Goal: Transaction & Acquisition: Book appointment/travel/reservation

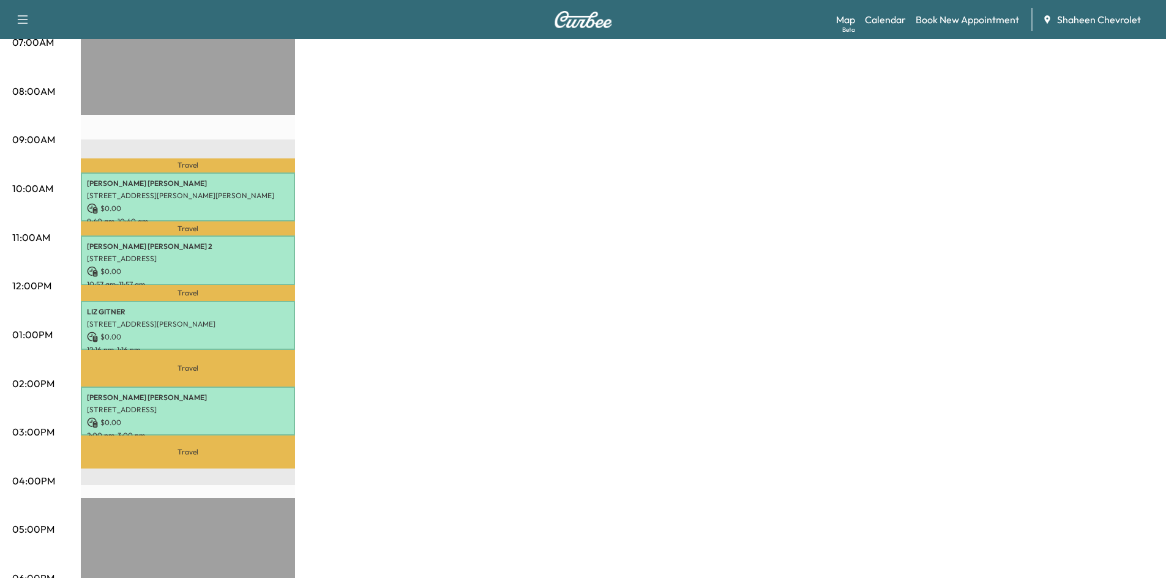
scroll to position [306, 0]
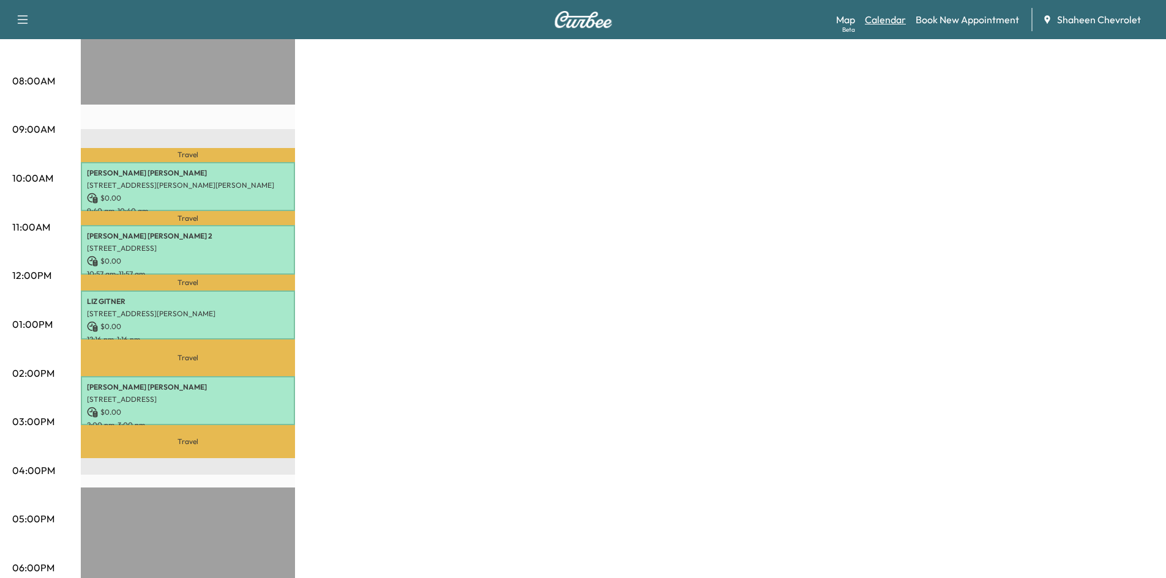
click at [898, 17] on link "Calendar" at bounding box center [885, 19] width 41 height 15
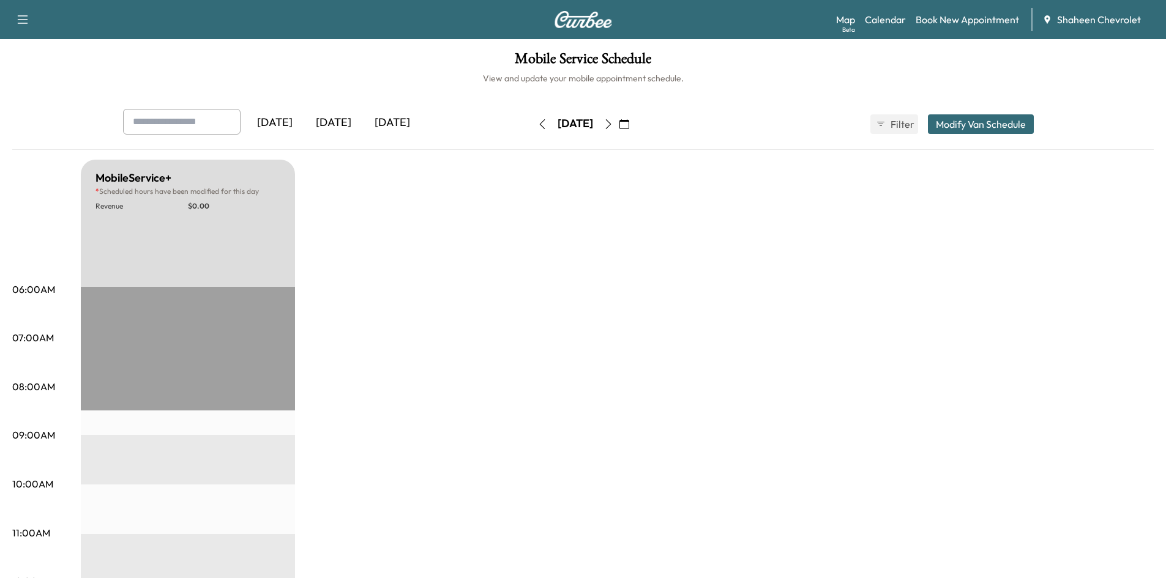
click at [613, 123] on icon "button" at bounding box center [608, 124] width 10 height 10
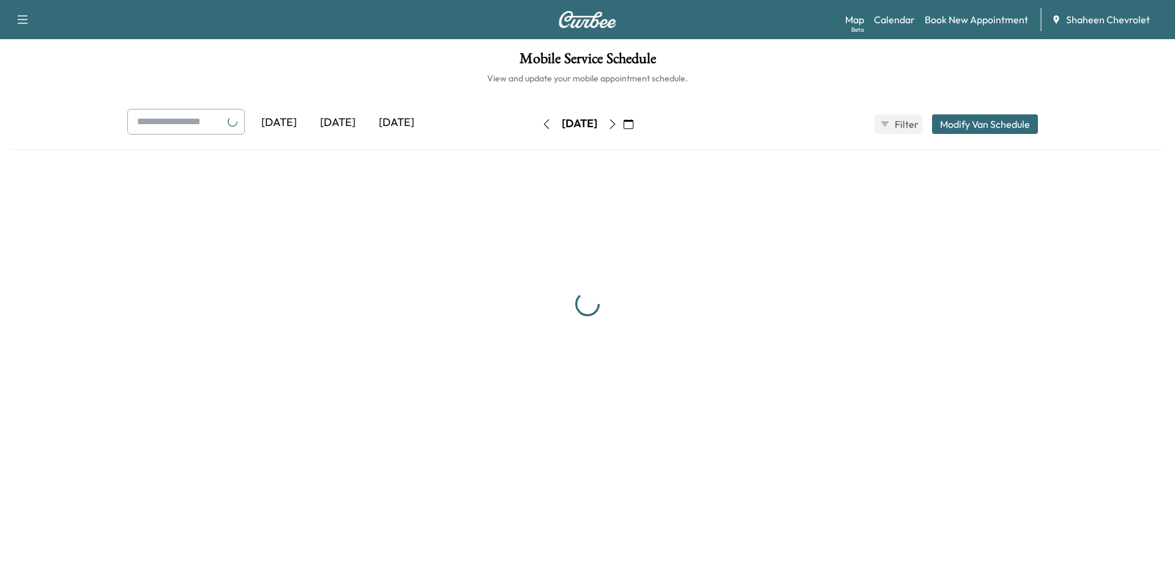
click at [623, 123] on div "[DATE]" at bounding box center [579, 124] width 87 height 20
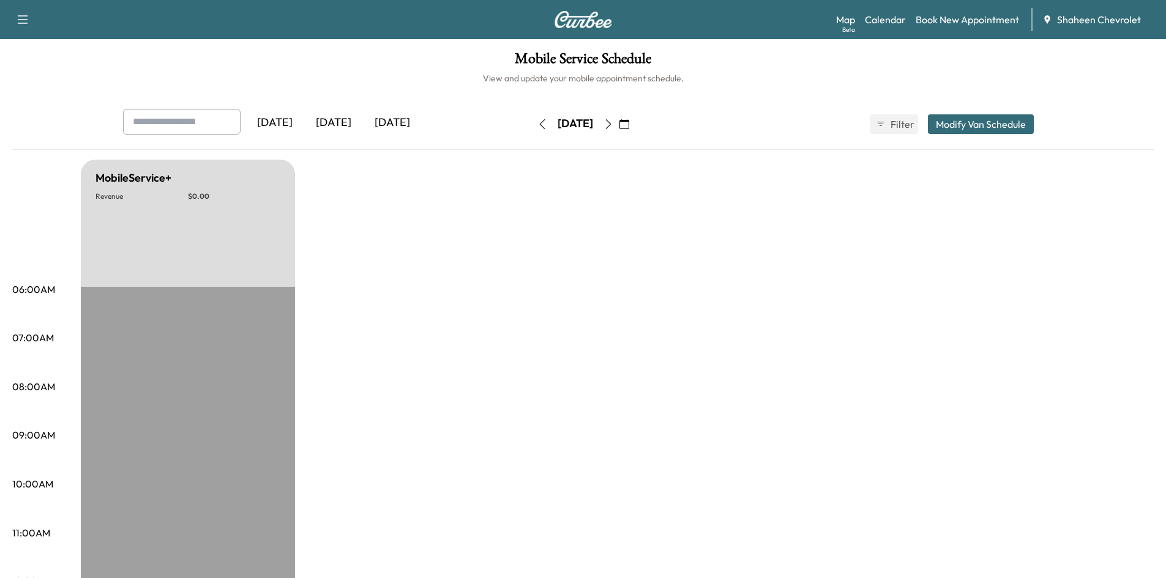
click at [619, 123] on button "button" at bounding box center [608, 124] width 21 height 20
click at [613, 124] on icon "button" at bounding box center [608, 124] width 10 height 10
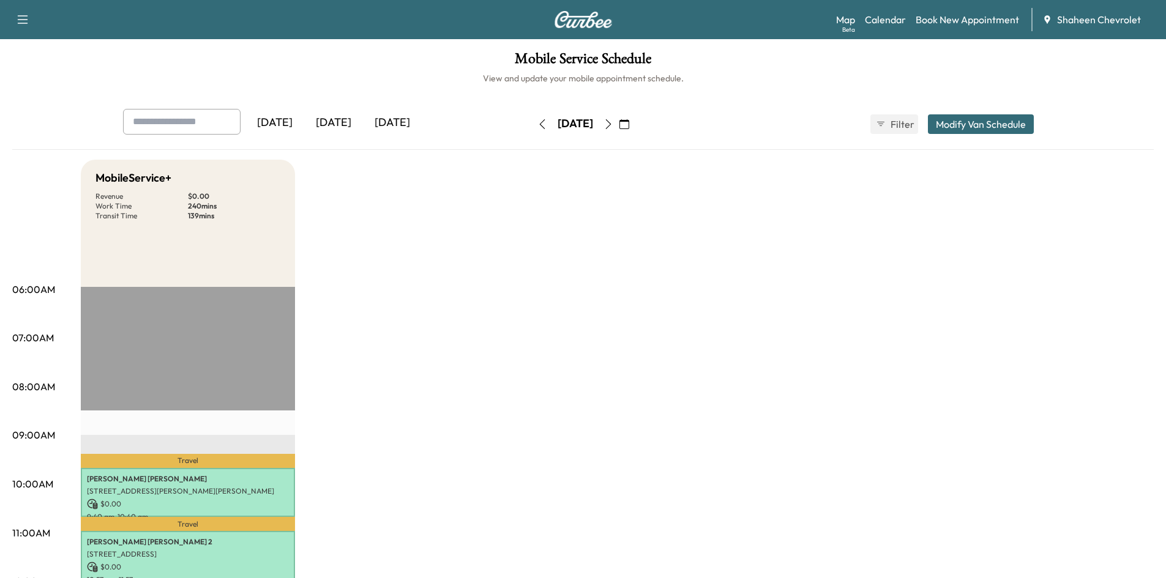
click at [948, 122] on button "Modify Van Schedule" at bounding box center [981, 124] width 106 height 20
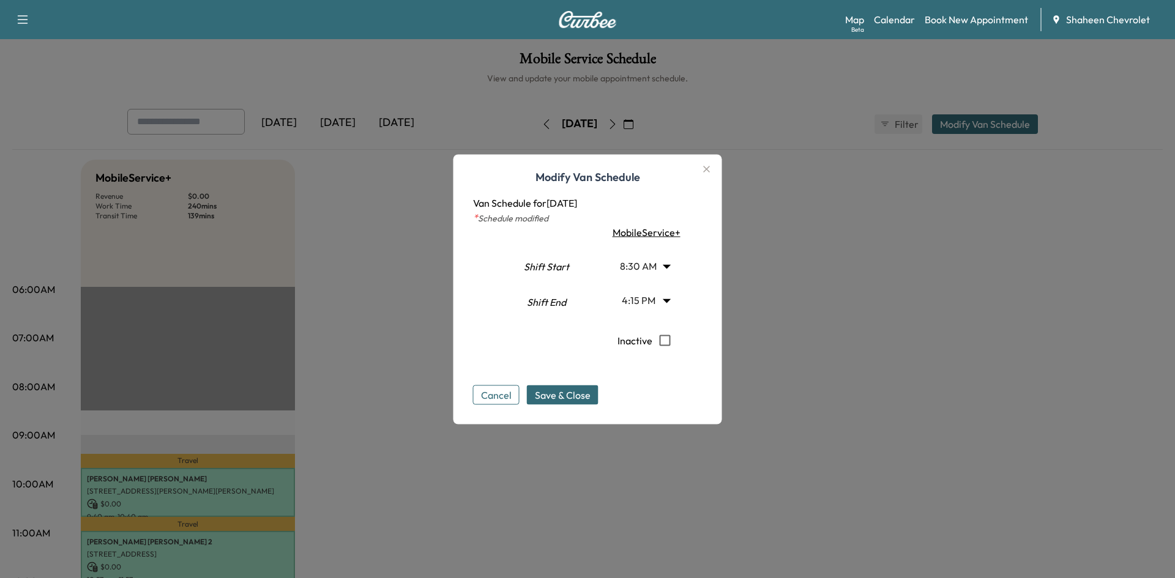
click at [661, 301] on body "Support Log Out Map Beta Calendar Book New Appointment Shaheen Chevrolet Mobile…" at bounding box center [587, 289] width 1175 height 578
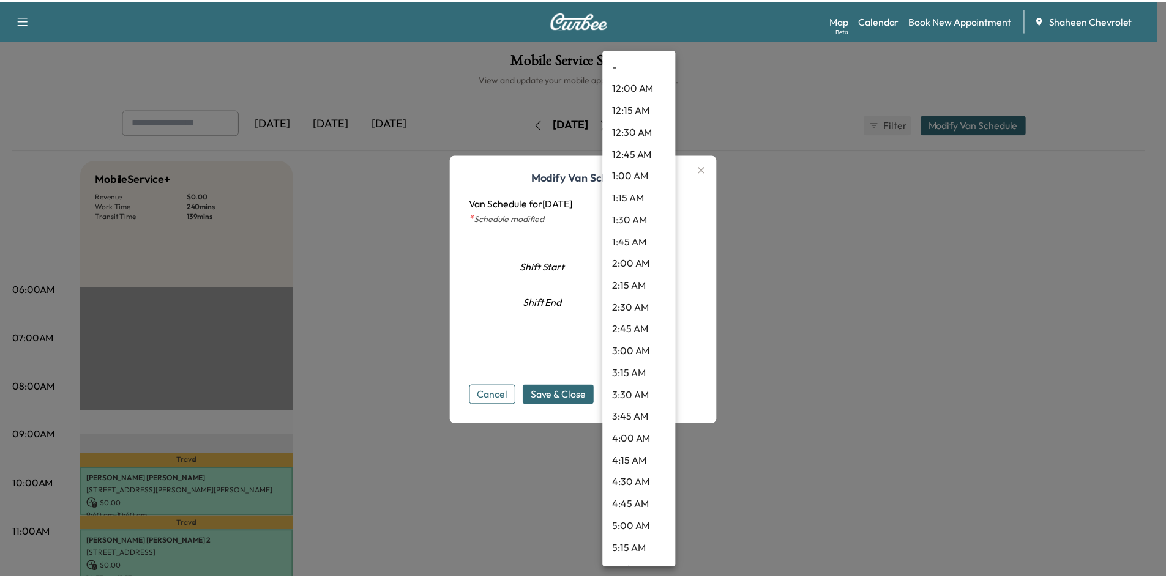
scroll to position [1210, 0]
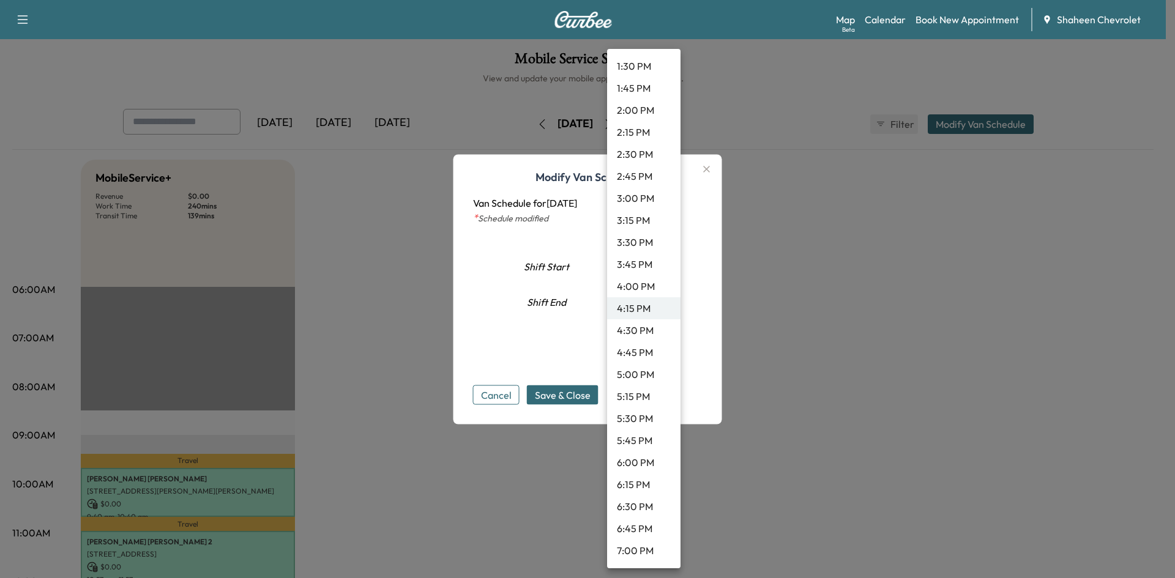
click at [639, 374] on li "5:00 PM" at bounding box center [643, 374] width 73 height 22
type input "**"
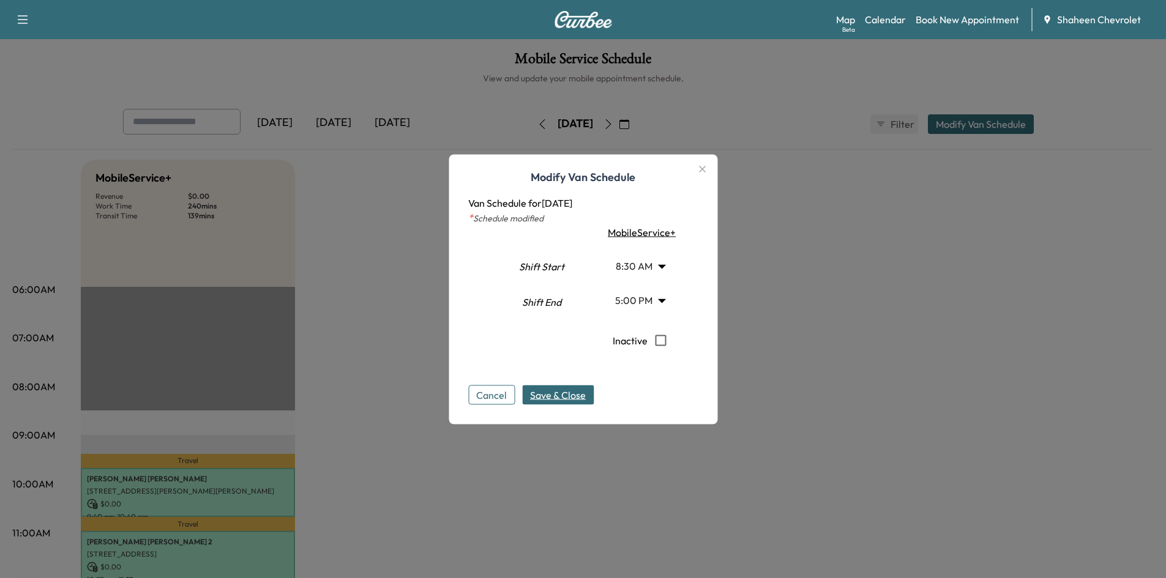
click at [540, 396] on span "Save & Close" at bounding box center [558, 394] width 56 height 15
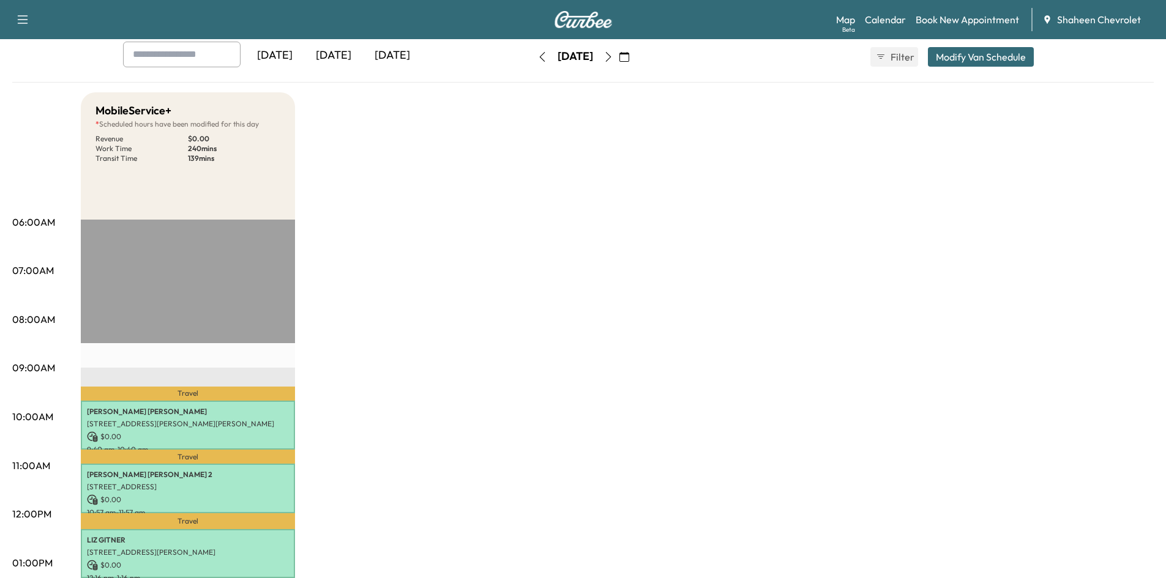
scroll to position [0, 0]
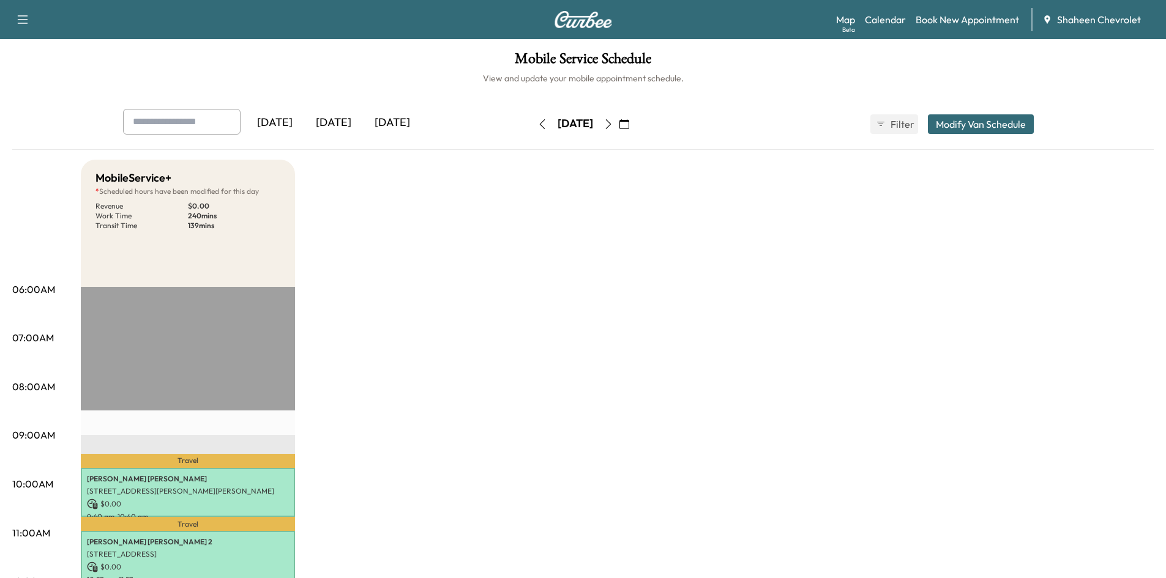
click at [613, 124] on icon "button" at bounding box center [608, 124] width 10 height 10
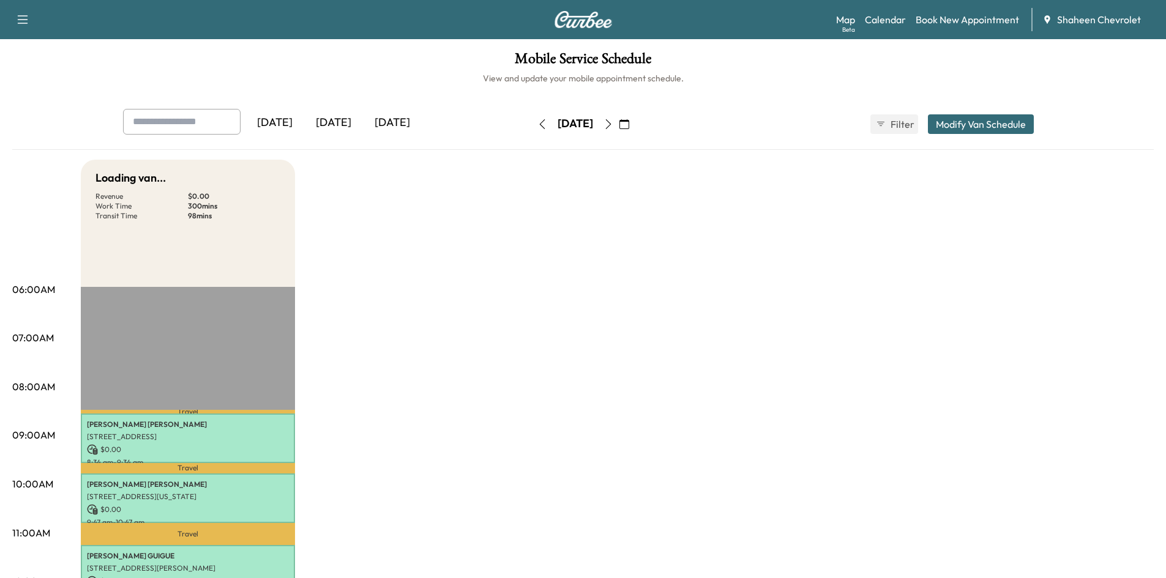
click at [613, 125] on icon "button" at bounding box center [608, 124] width 10 height 10
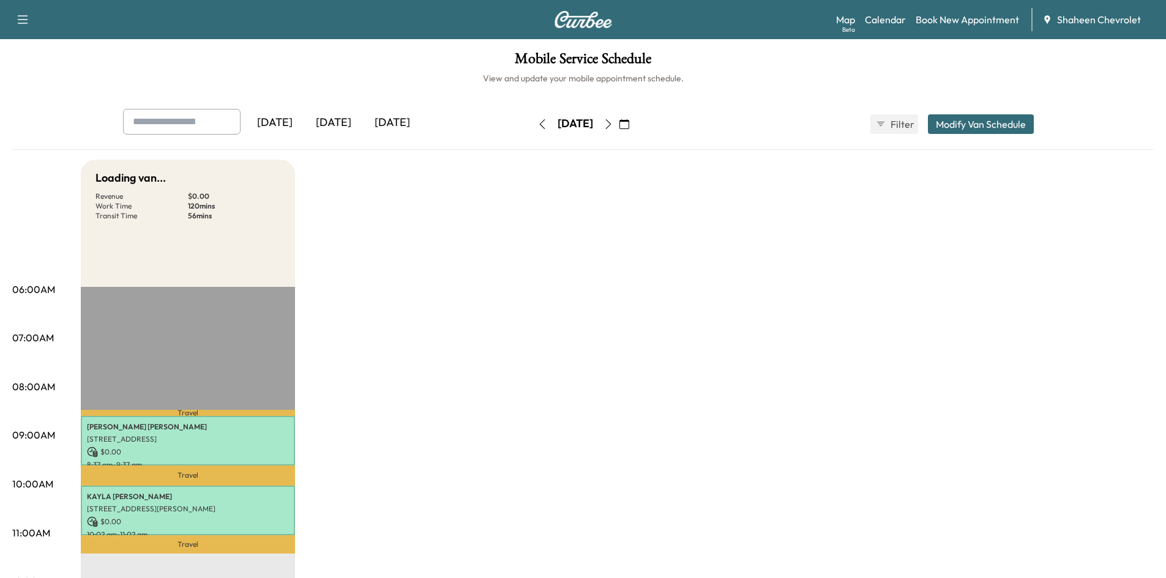
click at [619, 125] on button "button" at bounding box center [608, 124] width 21 height 20
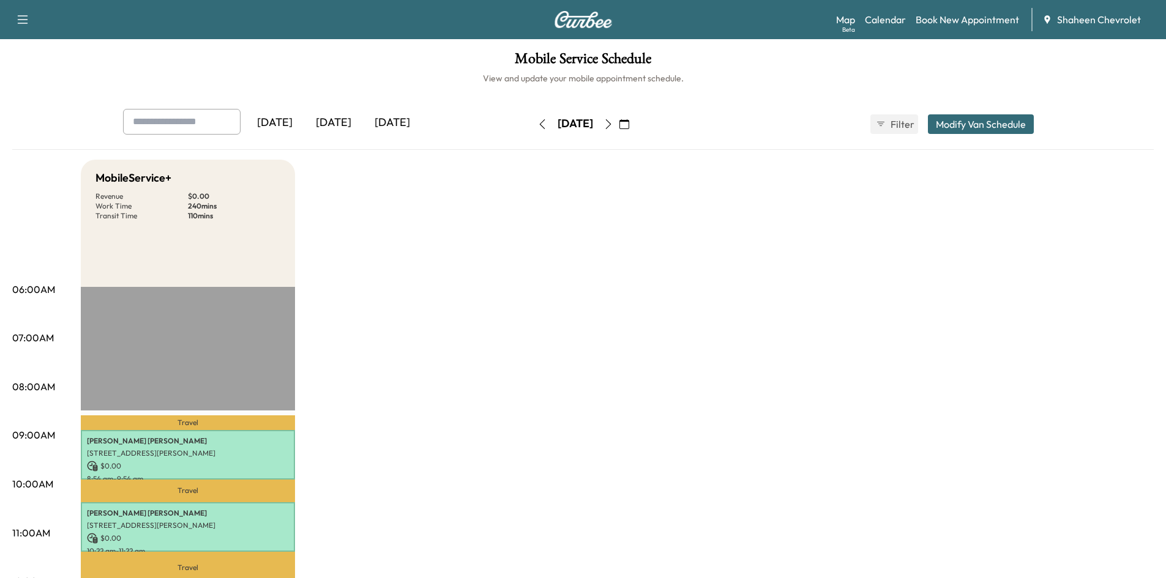
click at [613, 126] on icon "button" at bounding box center [608, 124] width 10 height 10
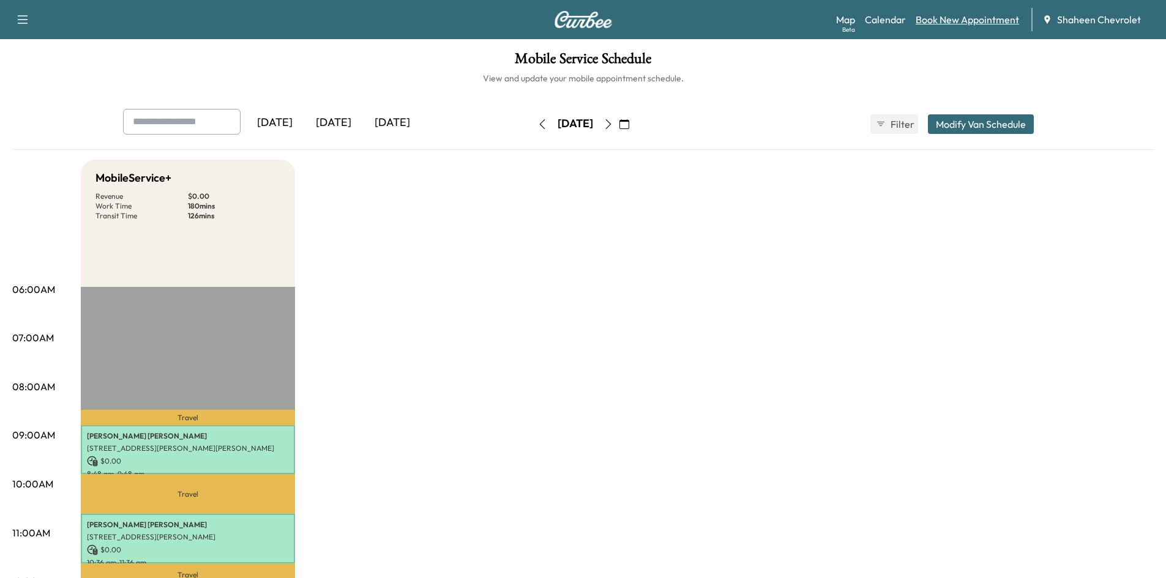
click at [933, 23] on link "Book New Appointment" at bounding box center [966, 19] width 103 height 15
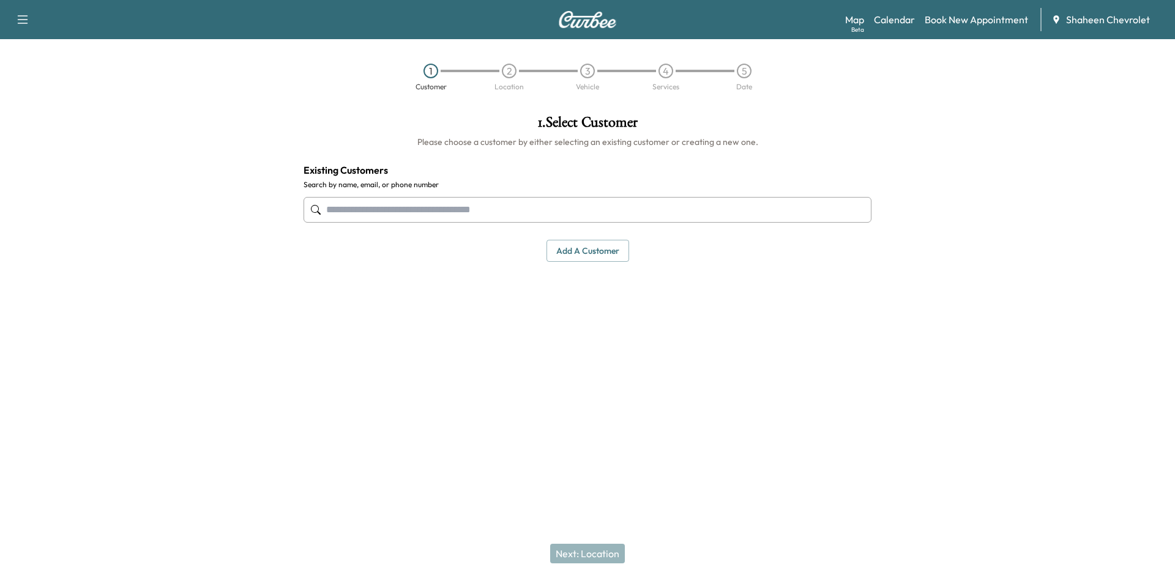
click at [582, 256] on button "Add a customer" at bounding box center [587, 251] width 83 height 23
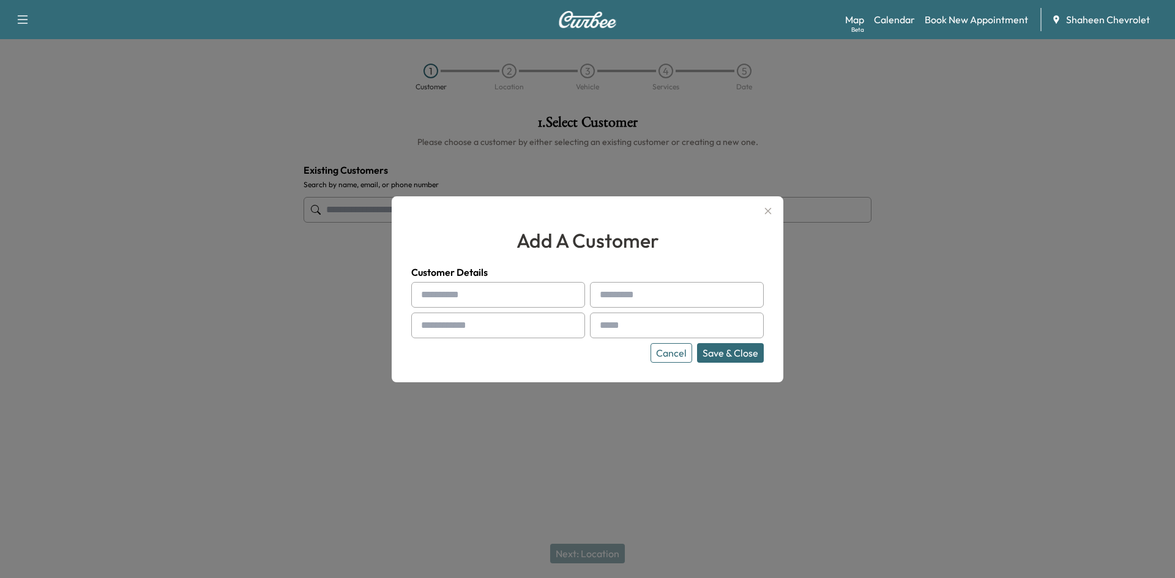
click at [488, 298] on input "text" at bounding box center [498, 295] width 174 height 26
type input "*"
type input "****"
type input "********"
click at [486, 337] on input "text" at bounding box center [498, 326] width 174 height 26
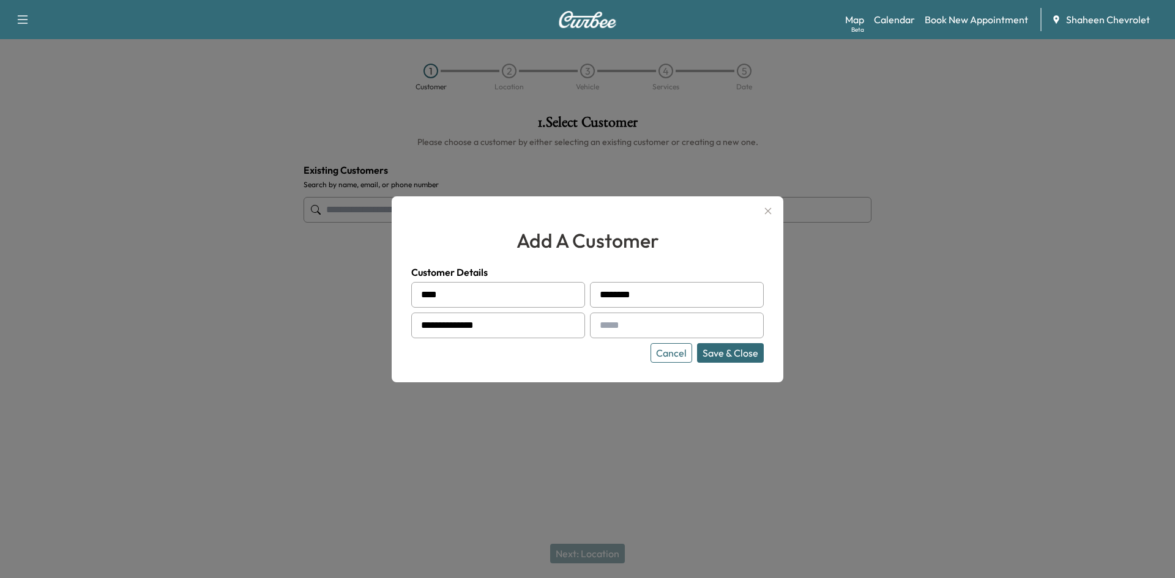
type input "**********"
click at [748, 354] on button "Save & Close" at bounding box center [730, 353] width 67 height 20
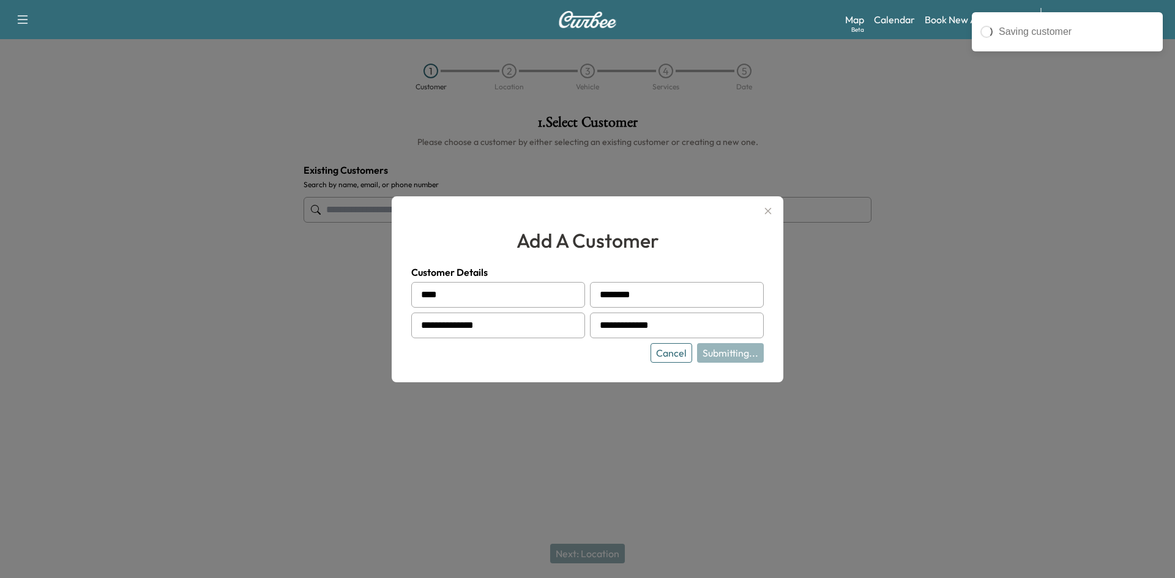
type input "**********"
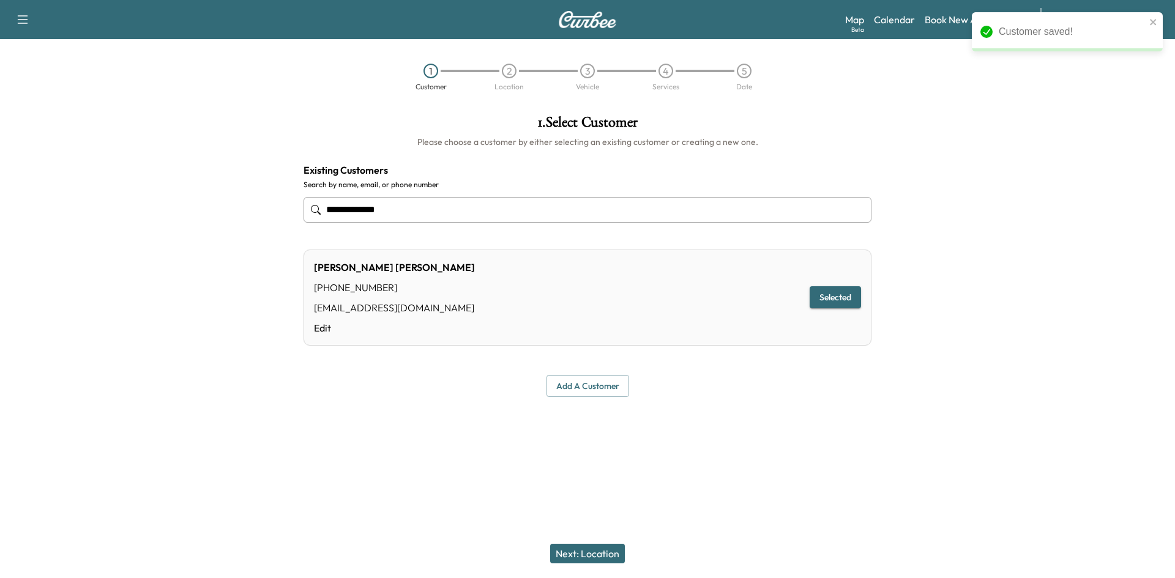
click at [592, 554] on button "Next: Location" at bounding box center [587, 554] width 75 height 20
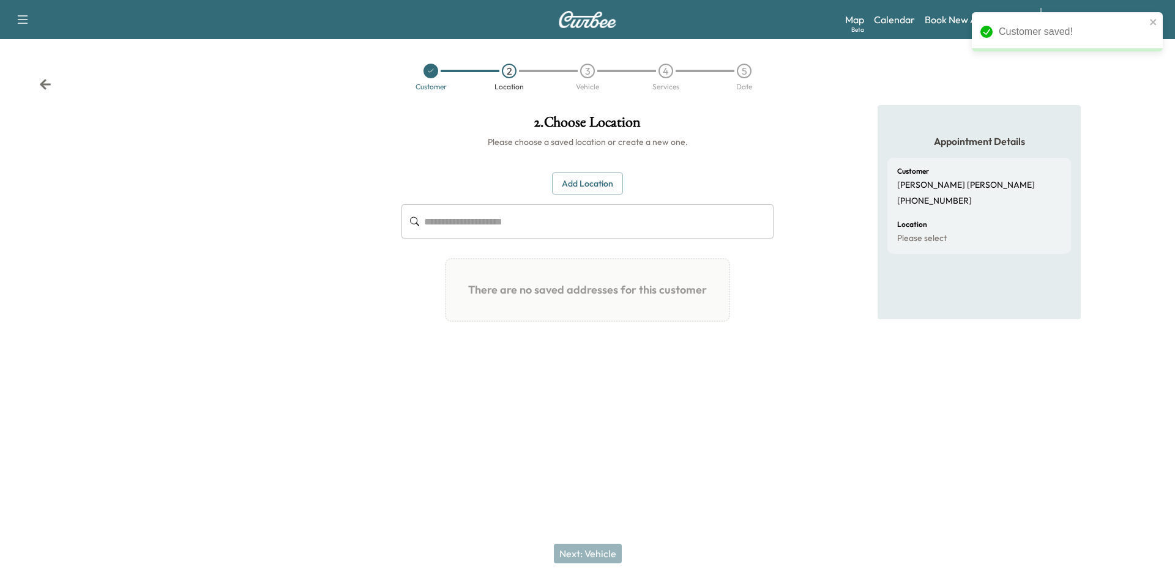
click at [594, 192] on button "Add Location" at bounding box center [587, 184] width 71 height 23
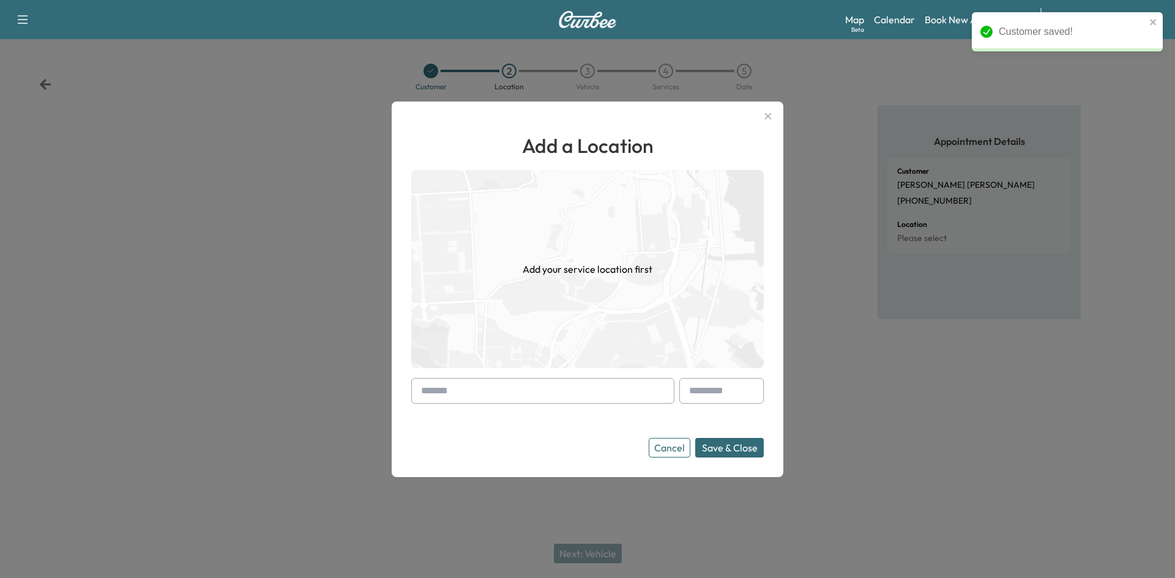
click at [505, 390] on input "text" at bounding box center [542, 391] width 263 height 26
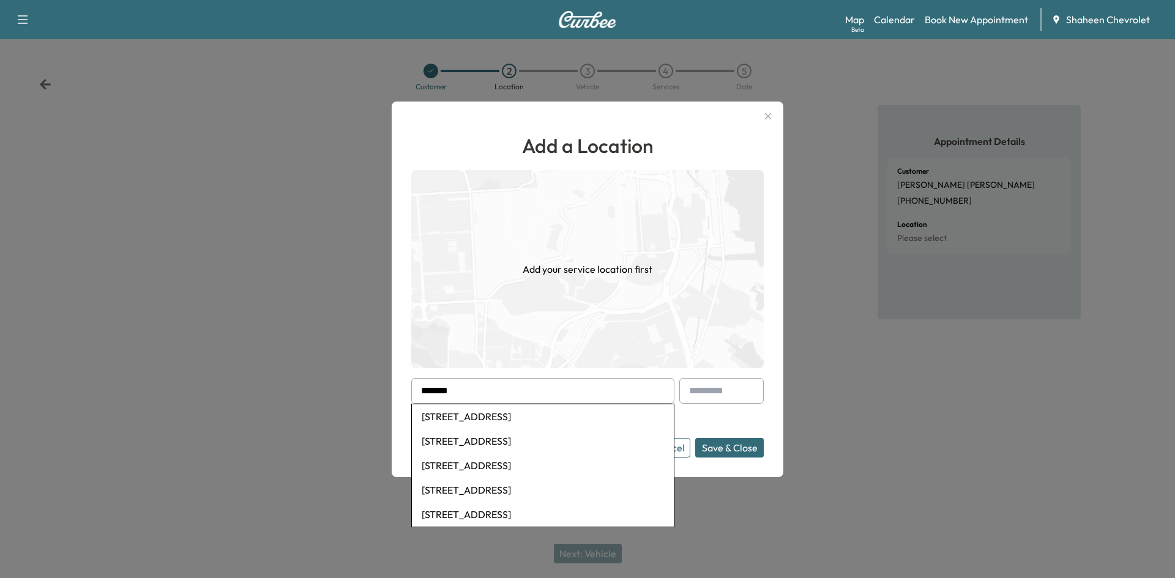
click at [499, 439] on li "[STREET_ADDRESS]" at bounding box center [543, 441] width 262 height 24
type input "**********"
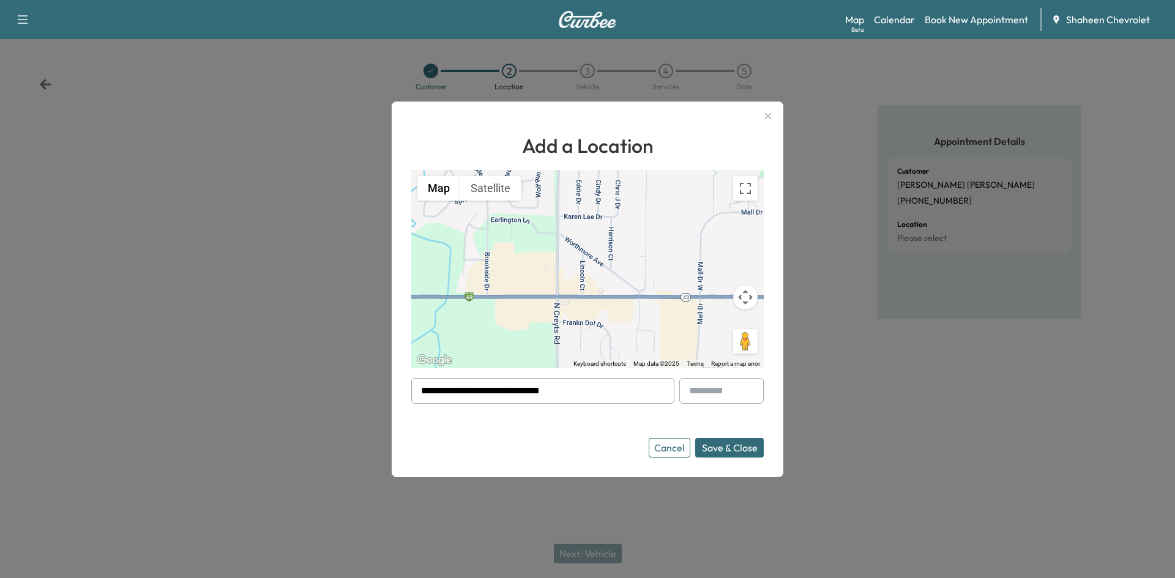
click at [747, 444] on button "Save & Close" at bounding box center [729, 448] width 69 height 20
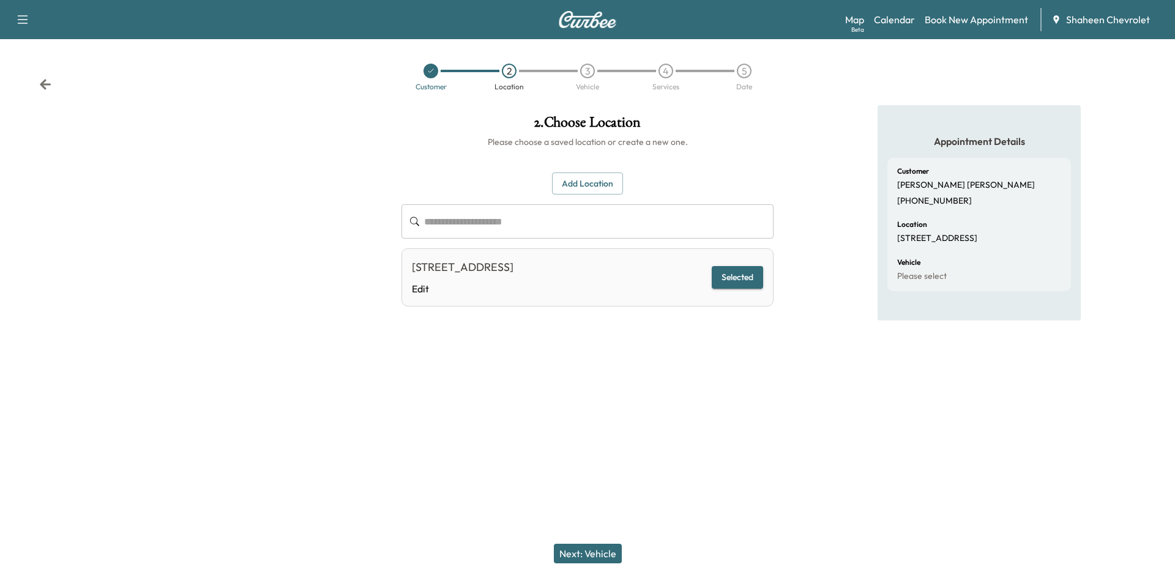
click at [598, 548] on button "Next: Vehicle" at bounding box center [588, 554] width 68 height 20
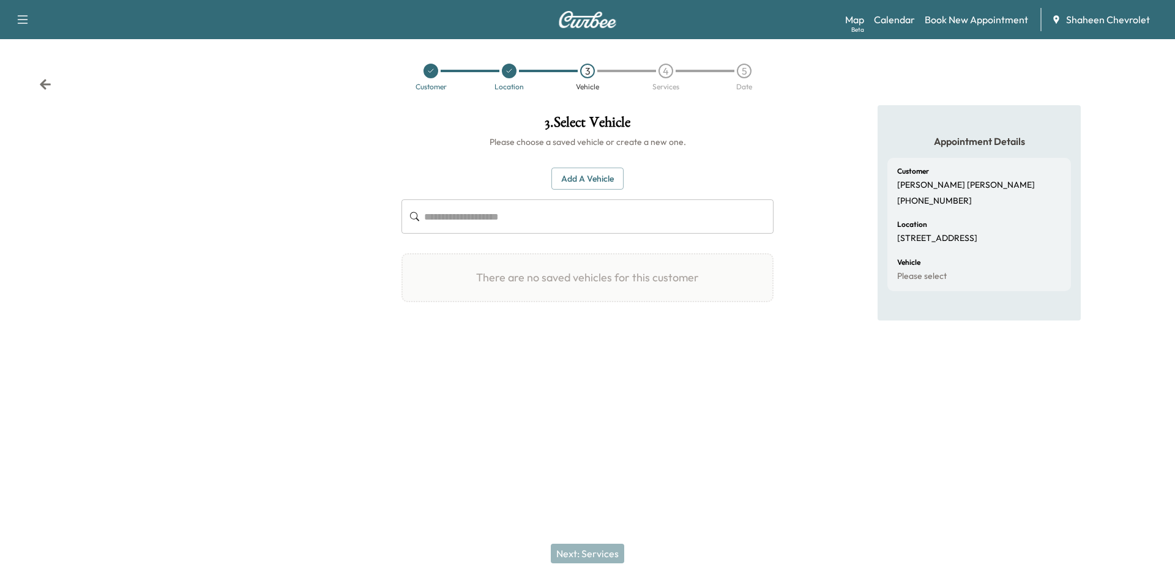
click at [581, 174] on button "Add a Vehicle" at bounding box center [587, 179] width 72 height 23
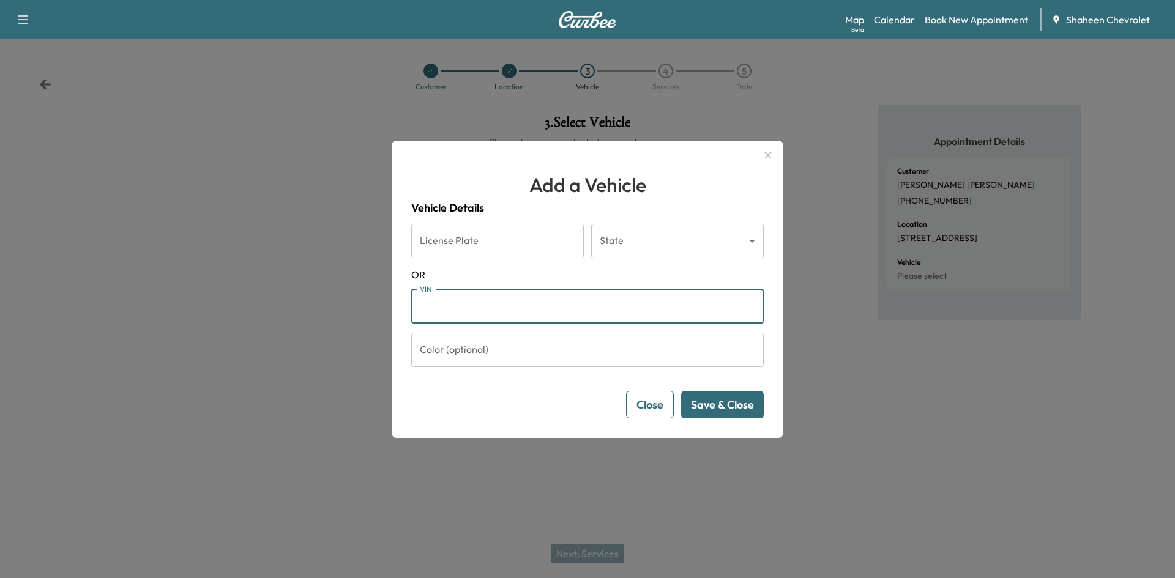
click at [516, 311] on input "VIN" at bounding box center [587, 306] width 352 height 34
paste input "**********"
type input "**********"
click at [715, 405] on button "Save & Close" at bounding box center [722, 405] width 83 height 28
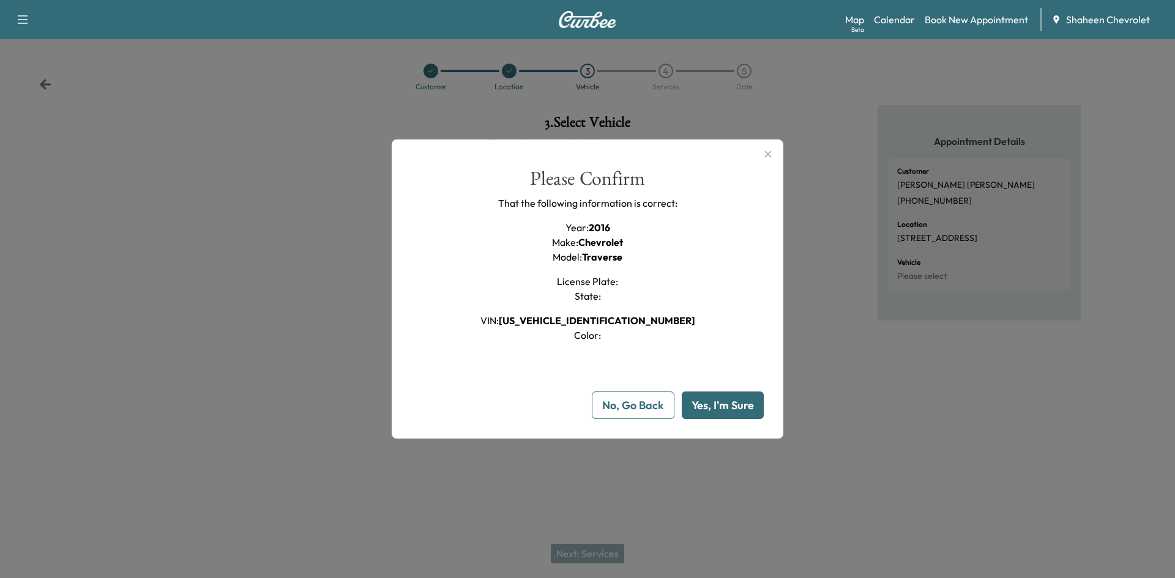
click at [714, 404] on button "Yes, I'm Sure" at bounding box center [723, 406] width 82 height 28
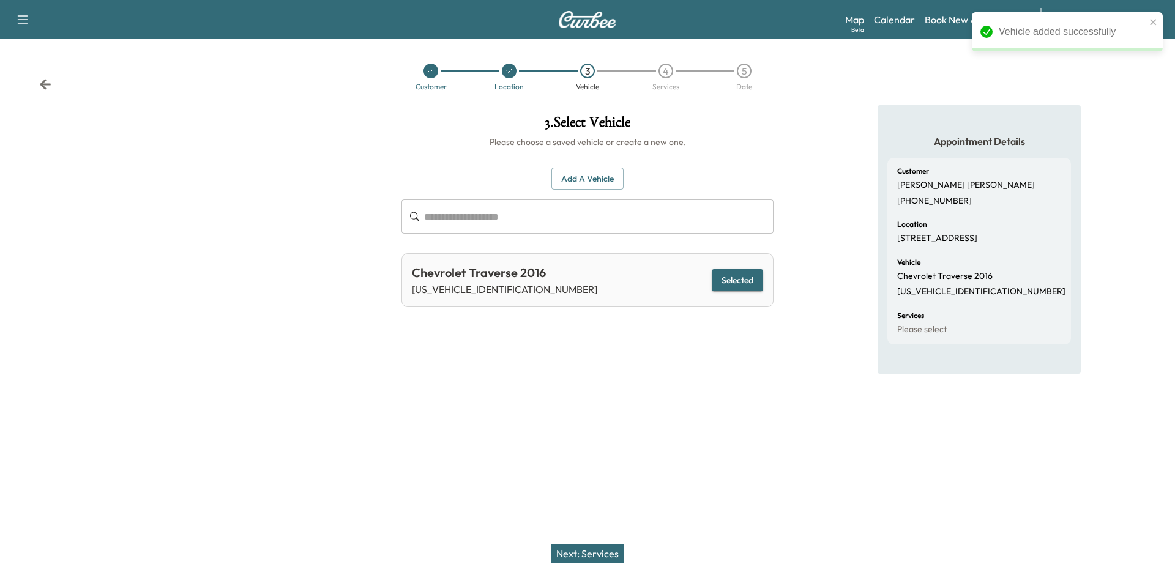
click at [601, 556] on button "Next: Services" at bounding box center [587, 554] width 73 height 20
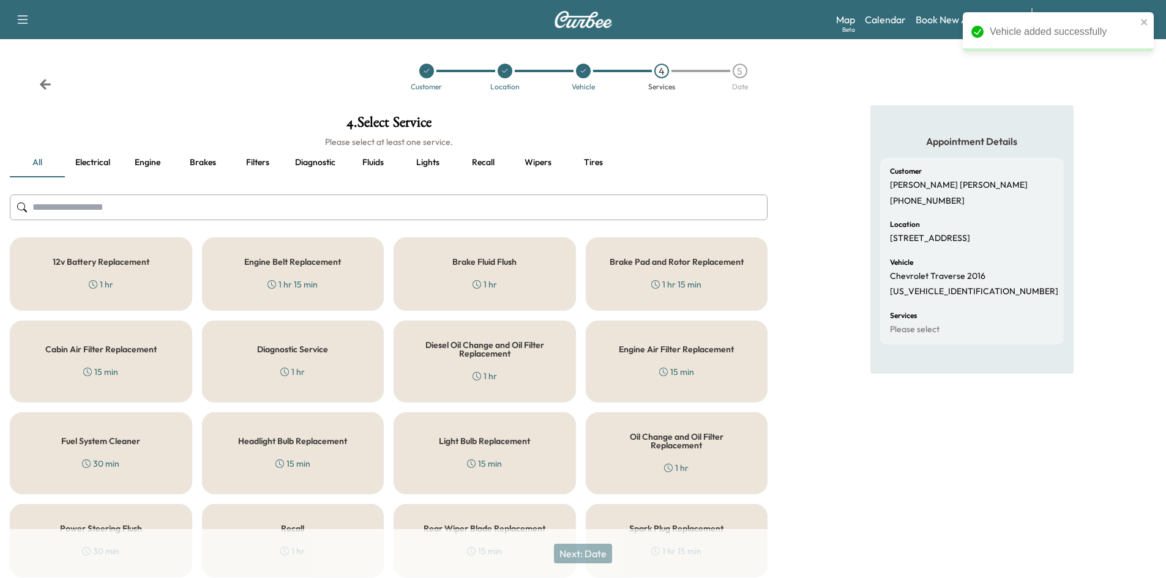
click at [219, 212] on input "text" at bounding box center [388, 208] width 757 height 26
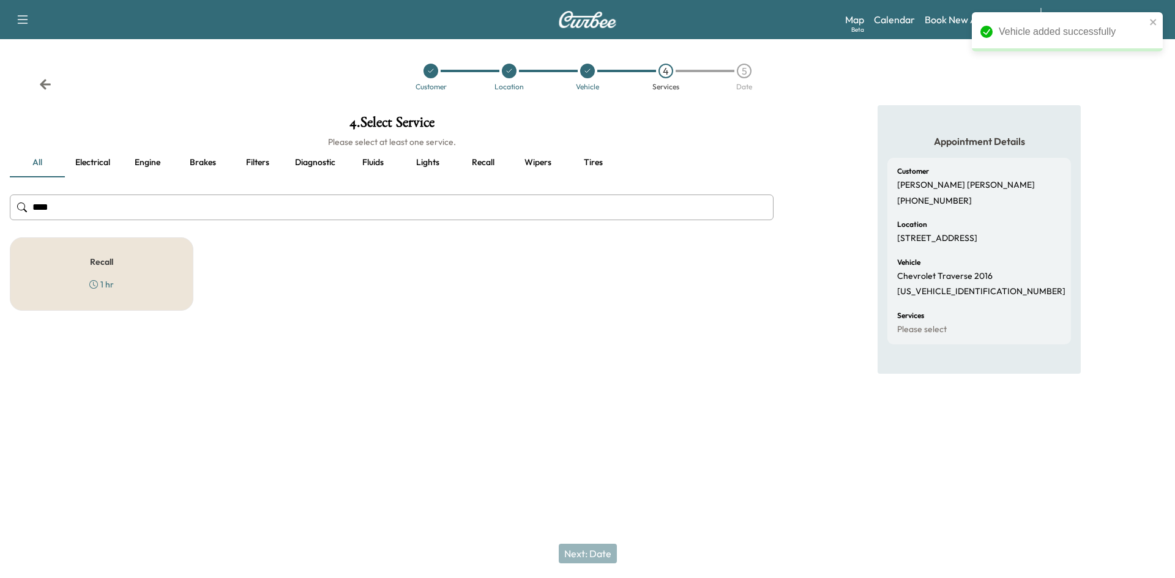
type input "****"
click at [143, 273] on div "Recall 1 hr" at bounding box center [102, 273] width 184 height 73
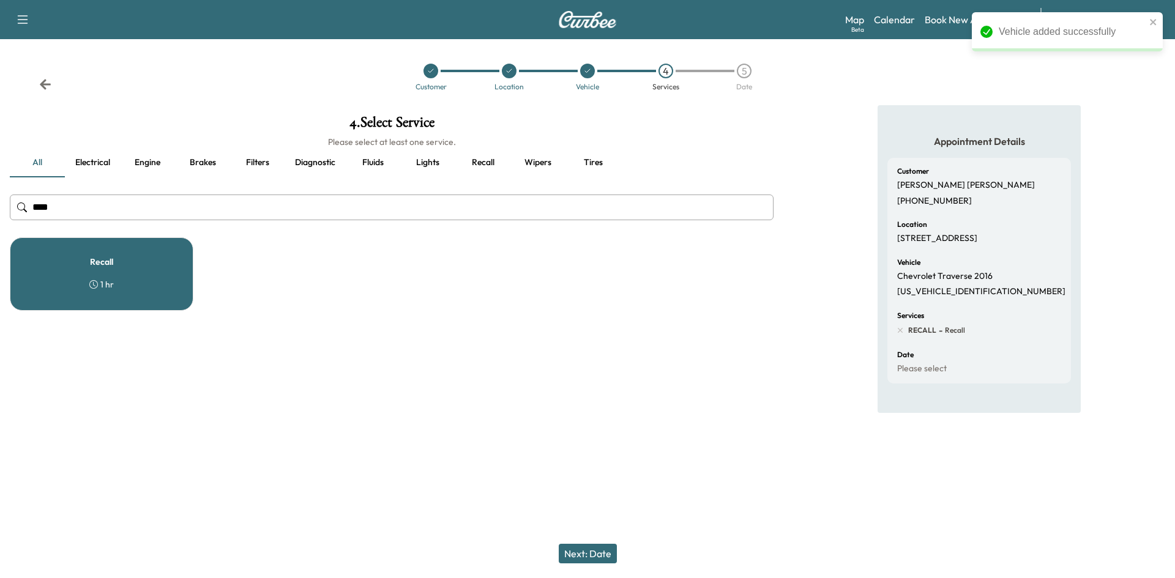
click at [598, 545] on button "Next: Date" at bounding box center [588, 554] width 58 height 20
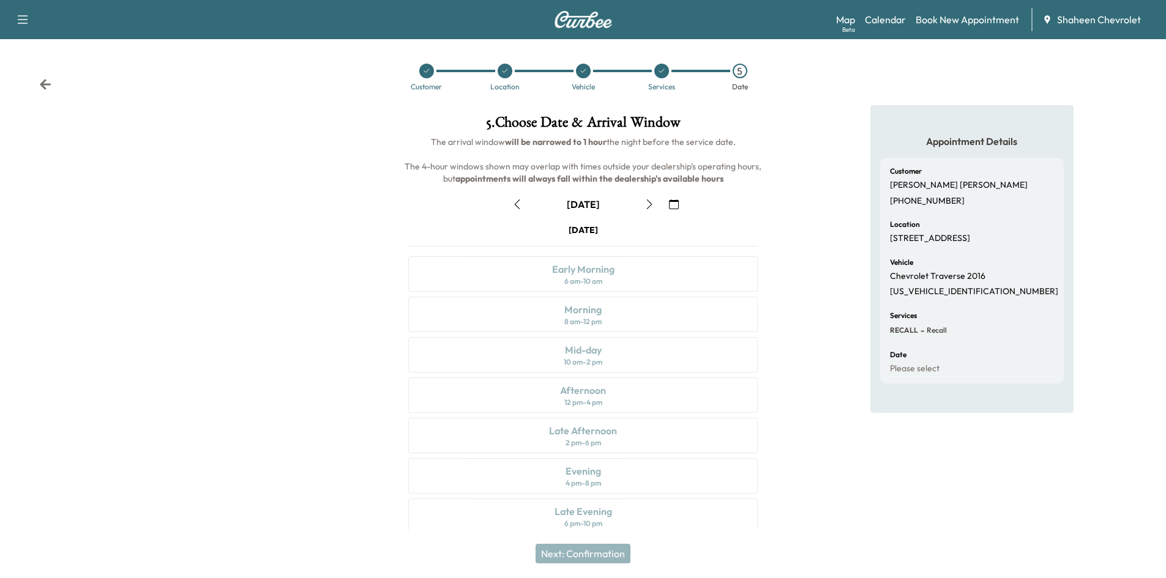
click at [674, 203] on icon "button" at bounding box center [674, 204] width 10 height 10
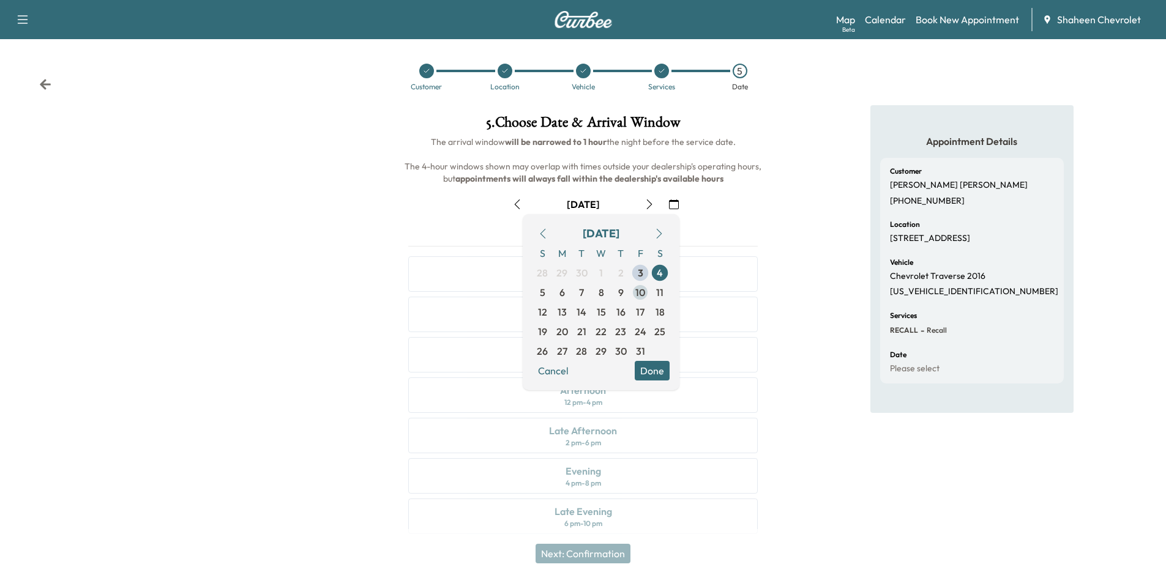
click at [641, 292] on span "10" at bounding box center [640, 292] width 10 height 15
click at [334, 363] on div at bounding box center [194, 327] width 389 height 444
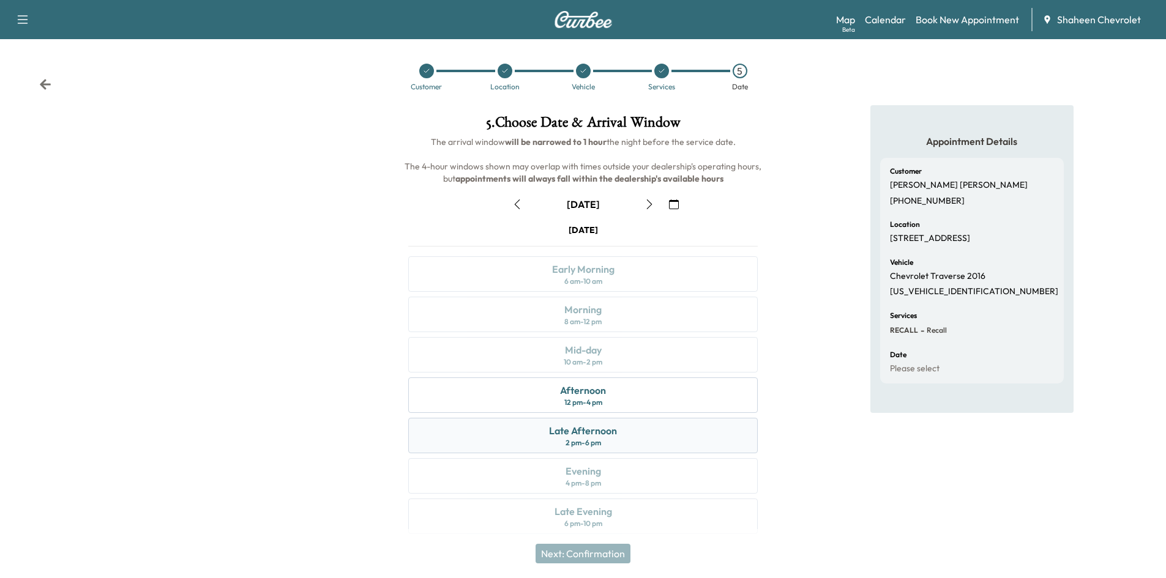
click at [574, 428] on div "Late Afternoon" at bounding box center [583, 430] width 68 height 15
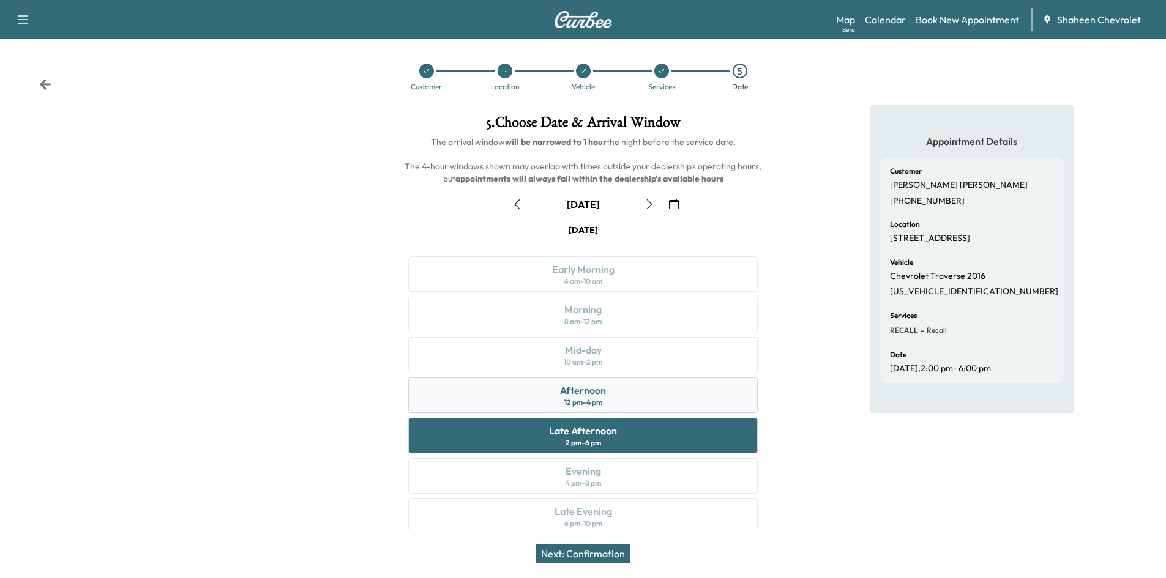
click at [602, 398] on div "12 pm - 4 pm" at bounding box center [583, 403] width 38 height 10
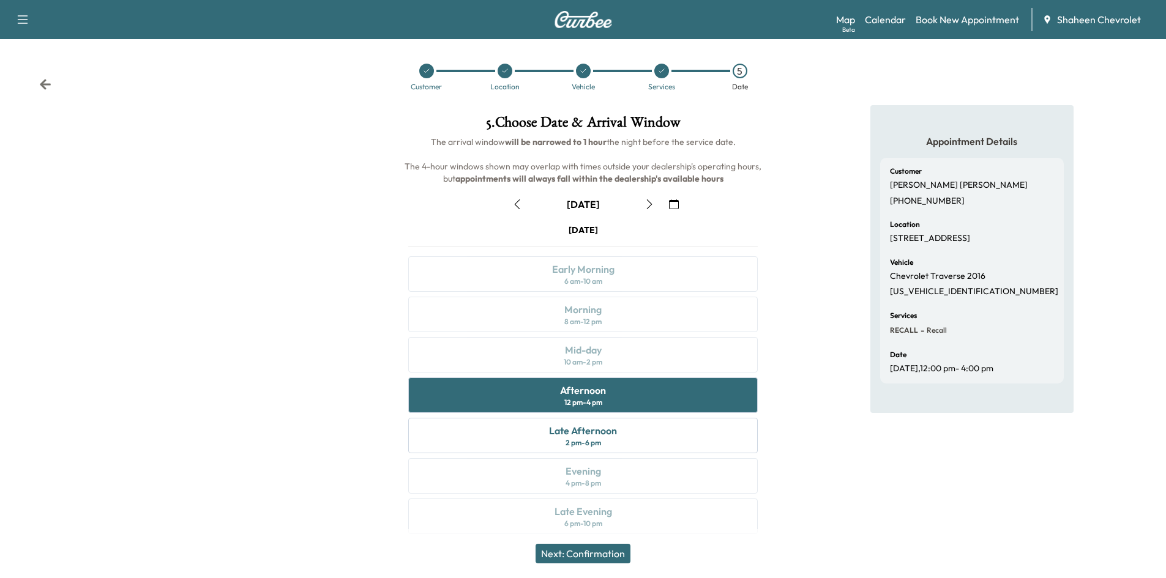
click at [600, 554] on button "Next: Confirmation" at bounding box center [582, 554] width 95 height 20
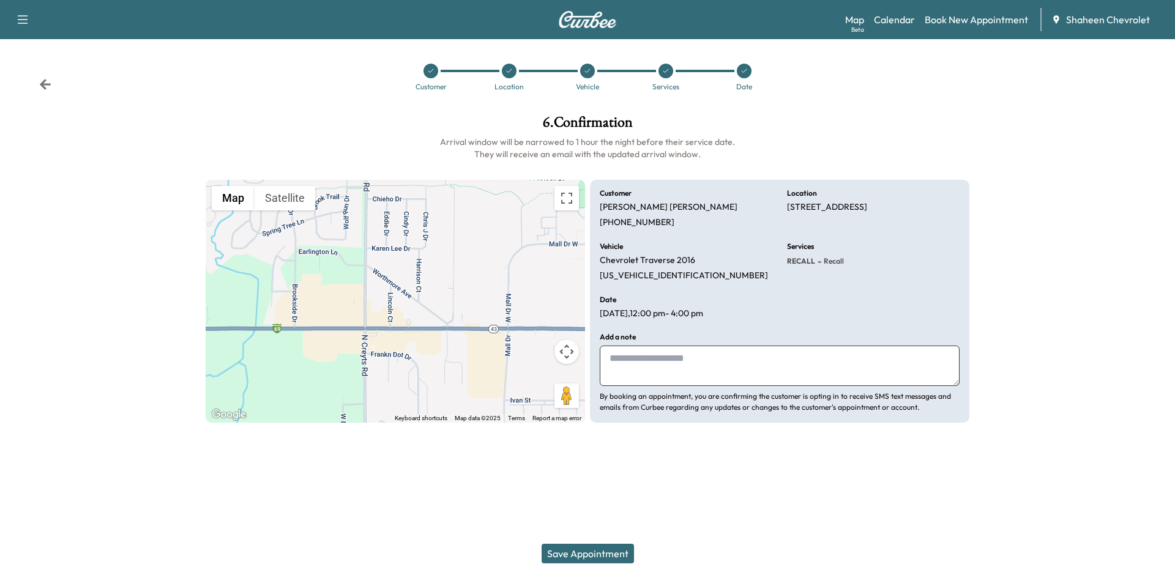
click at [696, 360] on textarea at bounding box center [780, 366] width 360 height 40
type textarea "**********"
click at [617, 555] on button "Save Appointment" at bounding box center [587, 554] width 92 height 20
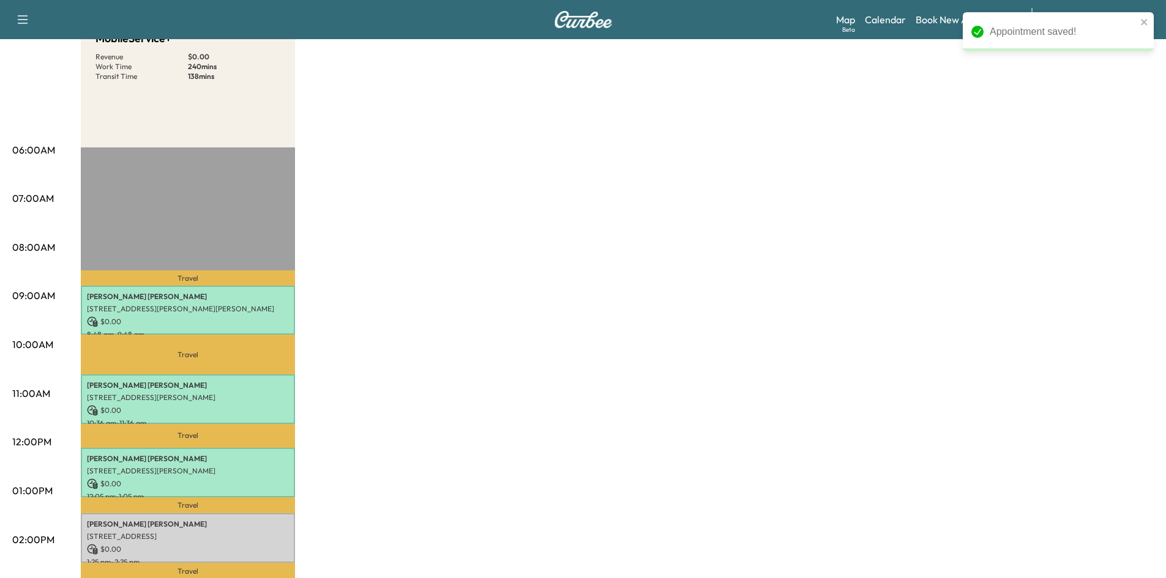
scroll to position [306, 0]
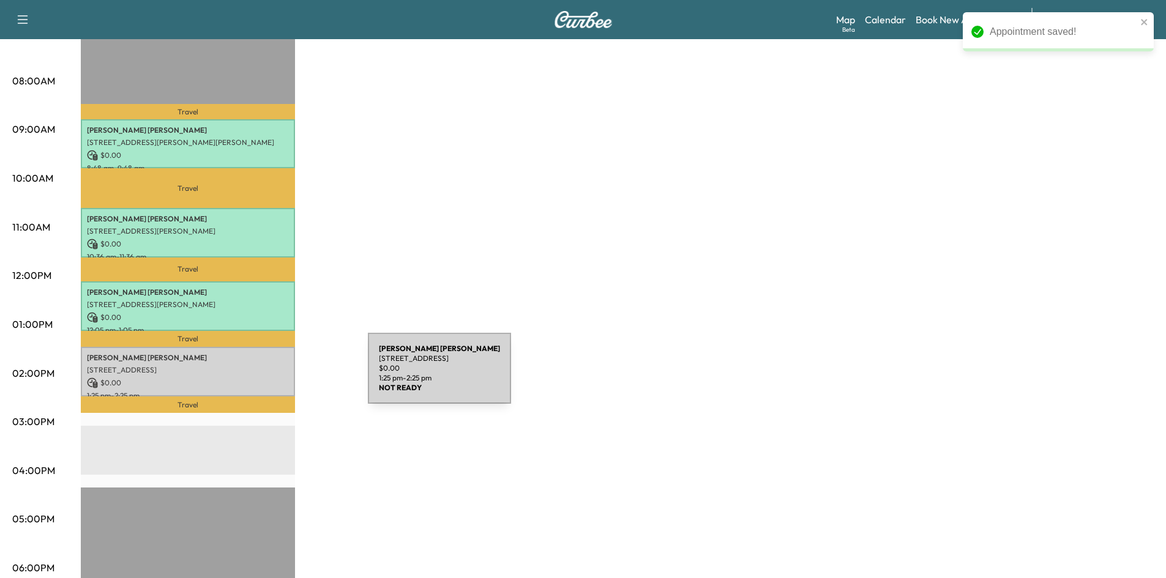
click at [276, 377] on p "$ 0.00" at bounding box center [188, 382] width 202 height 11
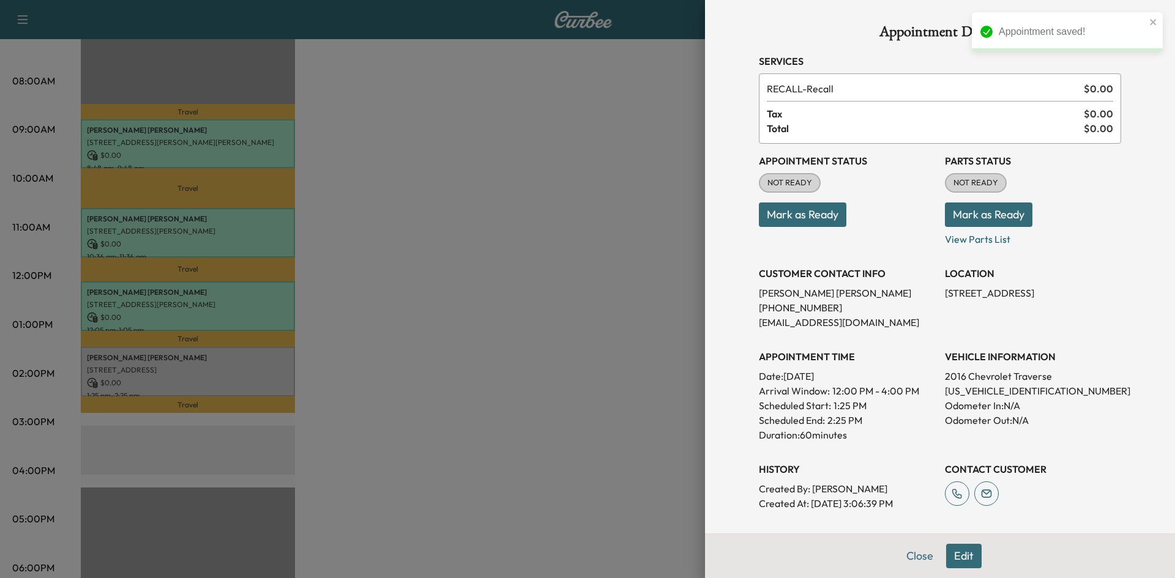
click at [812, 213] on button "Mark as Ready" at bounding box center [802, 215] width 87 height 24
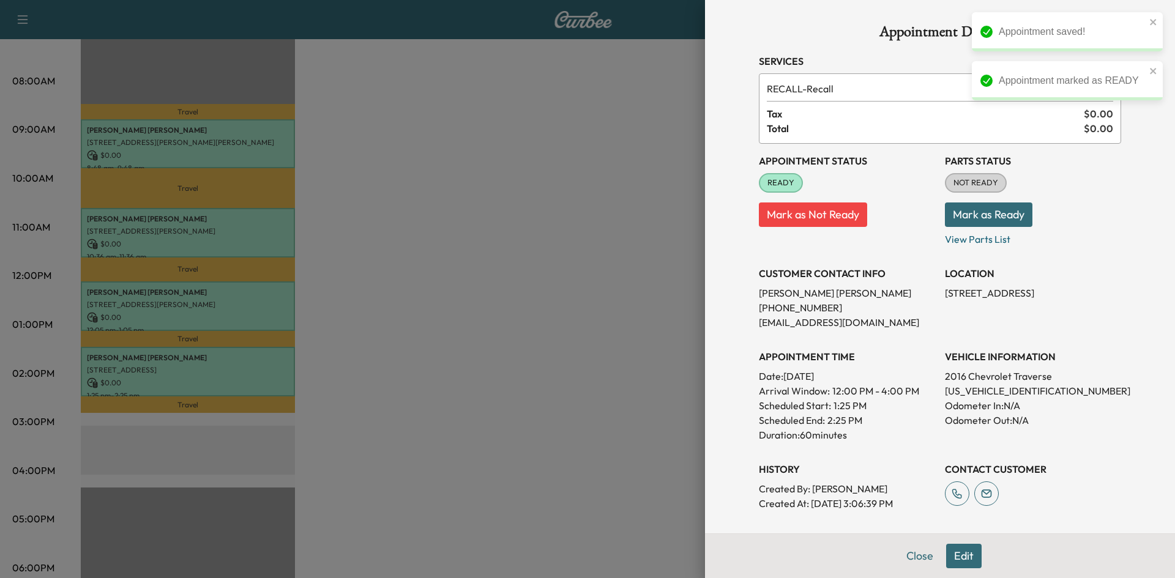
click at [1011, 214] on button "Mark as Ready" at bounding box center [988, 215] width 87 height 24
click at [582, 259] on div at bounding box center [587, 289] width 1175 height 578
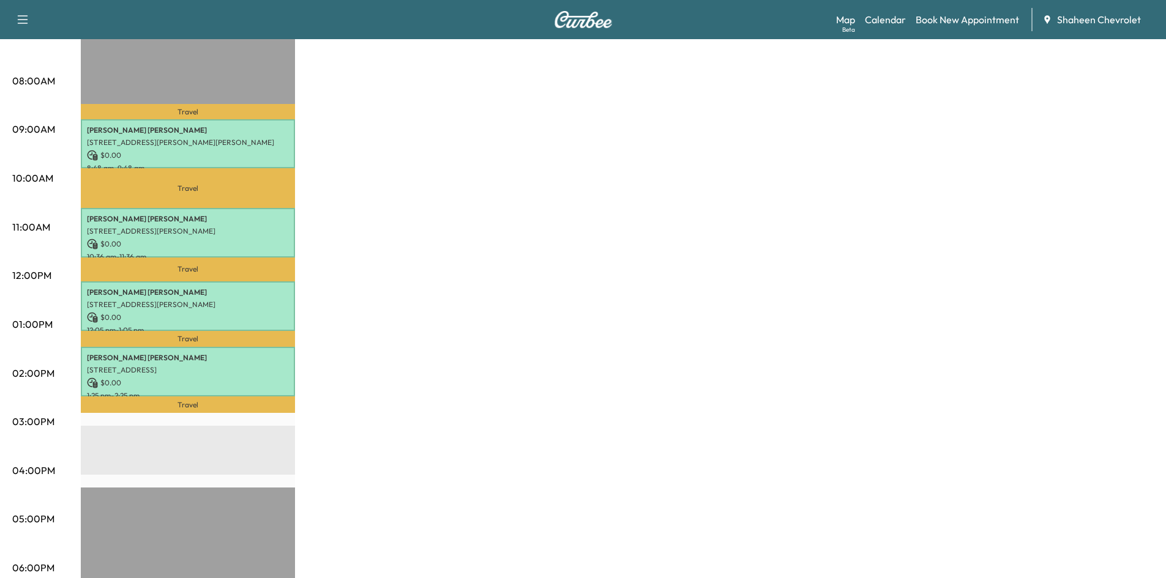
scroll to position [184, 0]
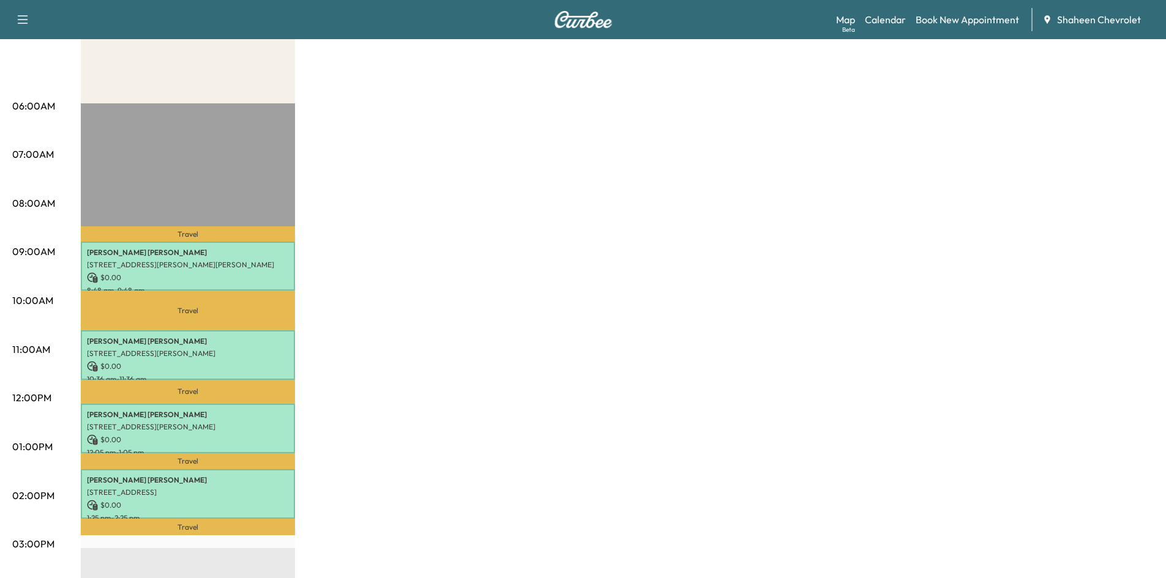
drag, startPoint x: 628, startPoint y: 176, endPoint x: 619, endPoint y: 175, distance: 8.6
click at [621, 175] on div "MobileService+ Revenue $ 0.00 Work Time 240 mins Transit Time 138 mins Travel […" at bounding box center [617, 435] width 1073 height 918
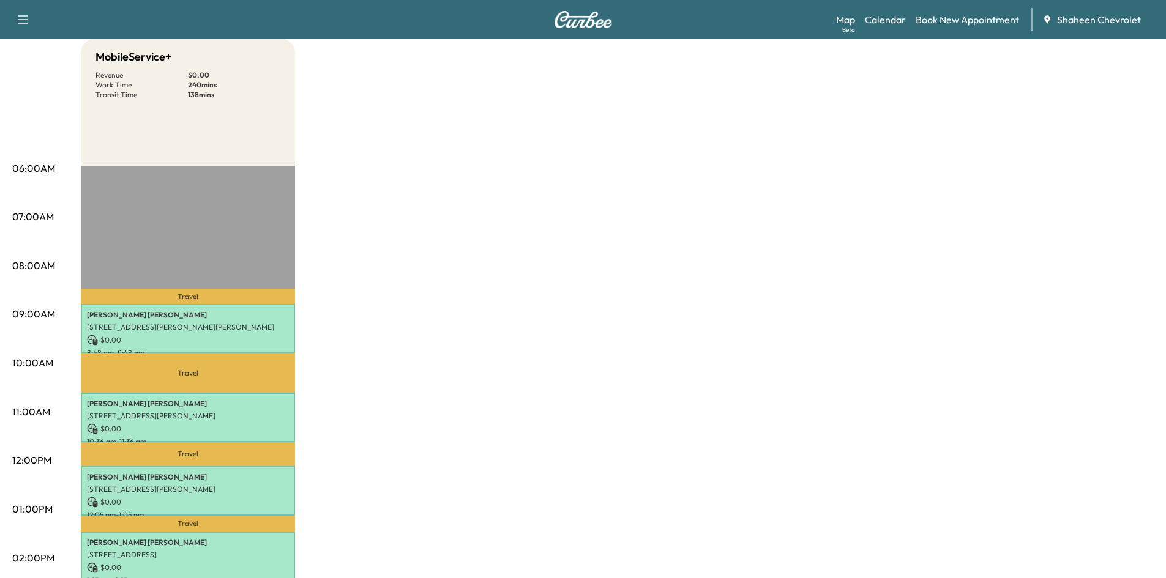
scroll to position [0, 0]
